Goal: Task Accomplishment & Management: Complete application form

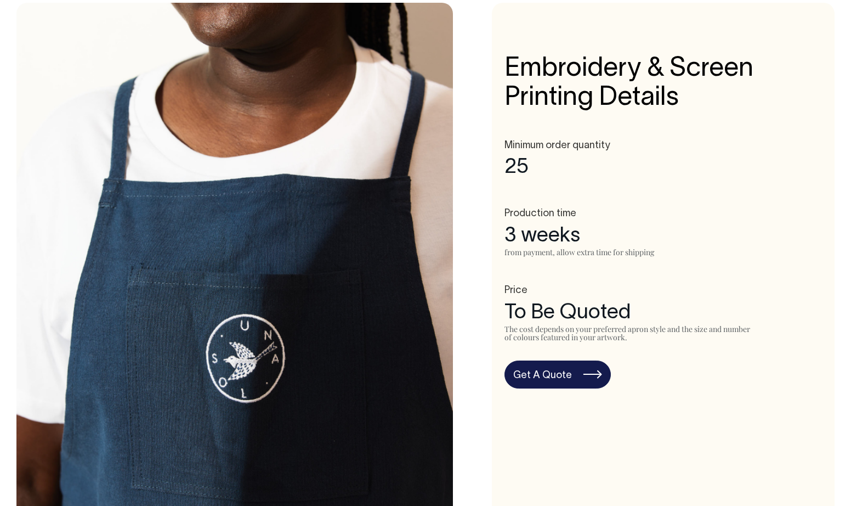
scroll to position [514, 0]
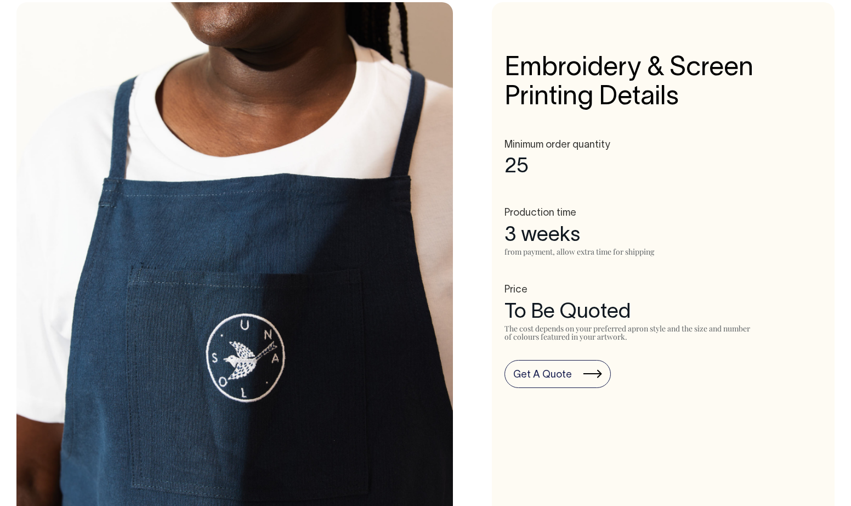
click at [574, 363] on link "Get A Quote" at bounding box center [558, 374] width 106 height 29
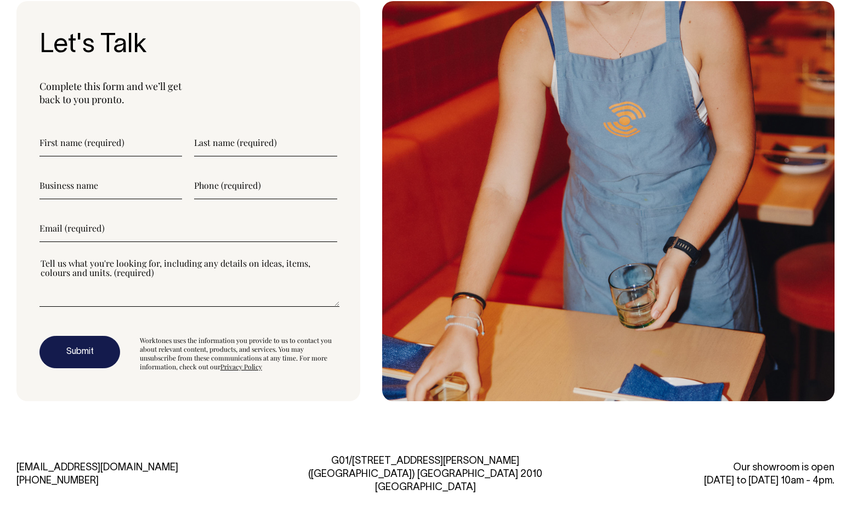
scroll to position [3018, 0]
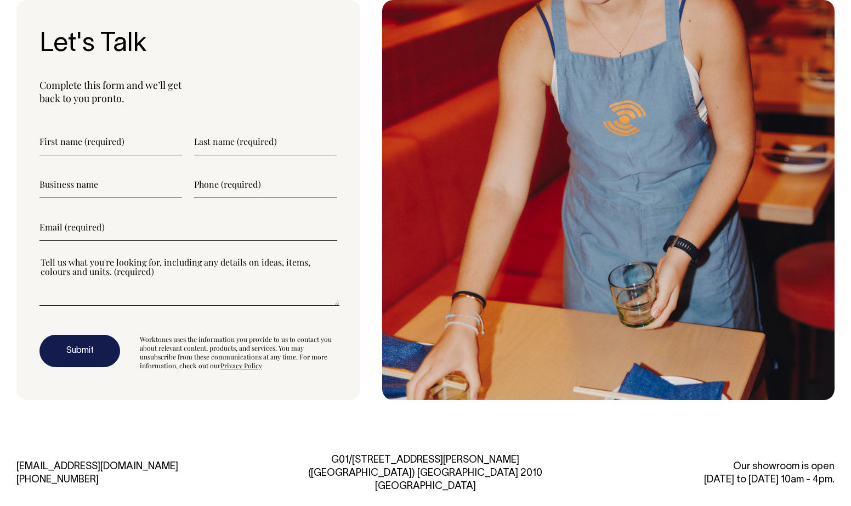
click at [131, 143] on input"] "text" at bounding box center [110, 141] width 143 height 27
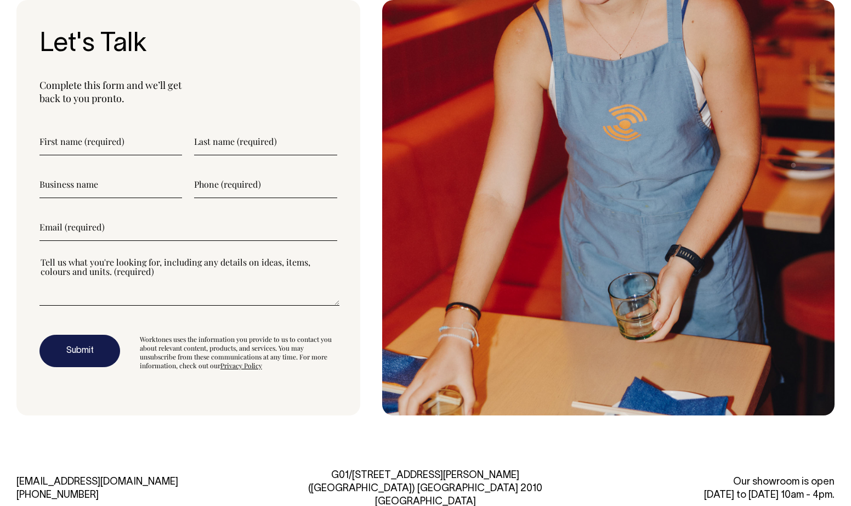
click at [236, 147] on input"] "text" at bounding box center [265, 141] width 143 height 27
type input"] "[PERSON_NAME]"
type input"] "0435904341"
click at [80, 186] on input"] "text" at bounding box center [110, 184] width 143 height 27
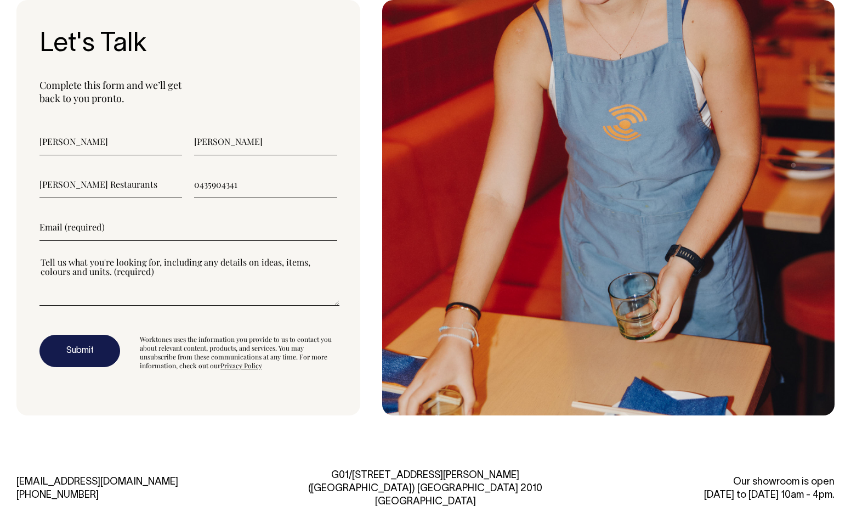
type input"] "[PERSON_NAME] Restaurants"
type input"] "[EMAIL_ADDRESS][DOMAIN_NAME]"
click at [222, 264] on textarea"] "Looking to do a custom apron please. How miuch does this cost for 100x" at bounding box center [189, 280] width 300 height 49
drag, startPoint x: 218, startPoint y: 264, endPoint x: 219, endPoint y: 271, distance: 6.7
click at [218, 266] on textarea"] "Looking to do a custom apron please. How miuch does this cost for 100x" at bounding box center [189, 280] width 300 height 49
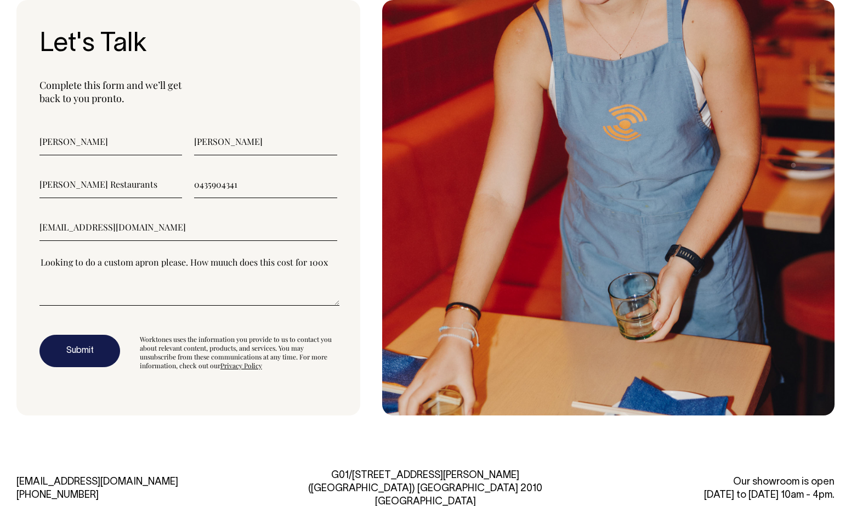
click at [178, 264] on textarea"] "Looking to do a custom apron please. How muuch does this cost for 100x" at bounding box center [189, 280] width 300 height 49
click at [278, 263] on textarea"] "Looking to do a custom apron with a simple design. How muuch does this cost for…" at bounding box center [189, 280] width 300 height 49
click at [125, 271] on textarea"] "Looking to do a custom apron with a simple design. How muuch does this cost for…" at bounding box center [189, 280] width 300 height 49
click at [273, 265] on textarea"] "Looking to do a custom apron with a simple design. How muuch does this cost for…" at bounding box center [189, 280] width 300 height 49
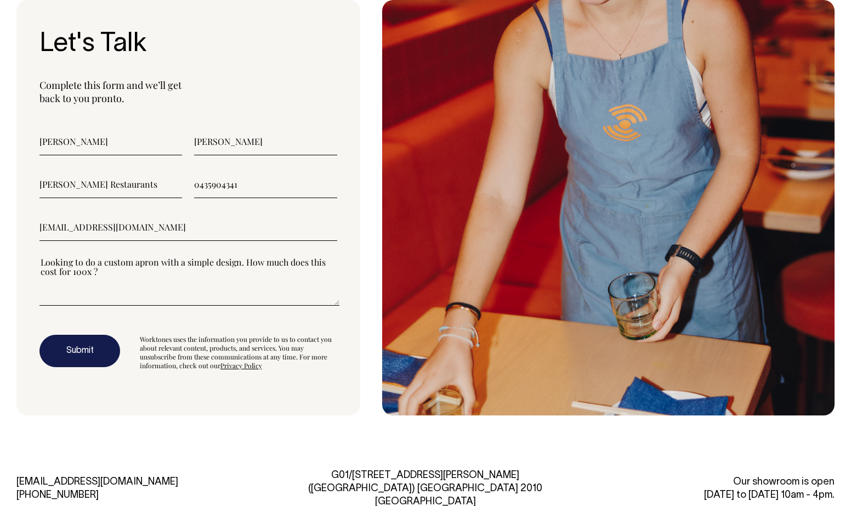
type textarea"] "Looking to do a custom apron with a simple design. How much does this cost for …"
click at [82, 346] on button "Submit" at bounding box center [79, 351] width 81 height 33
drag, startPoint x: 207, startPoint y: 229, endPoint x: 61, endPoint y: 218, distance: 146.3
click at [61, 218] on input"] "[EMAIL_ADDRESS][DOMAIN_NAME]" at bounding box center [188, 226] width 298 height 27
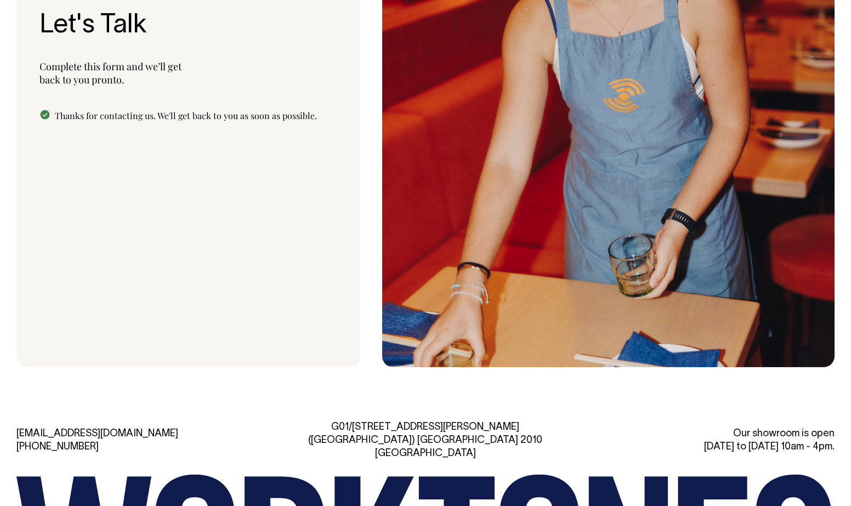
scroll to position [3036, 0]
